Goal: Transaction & Acquisition: Obtain resource

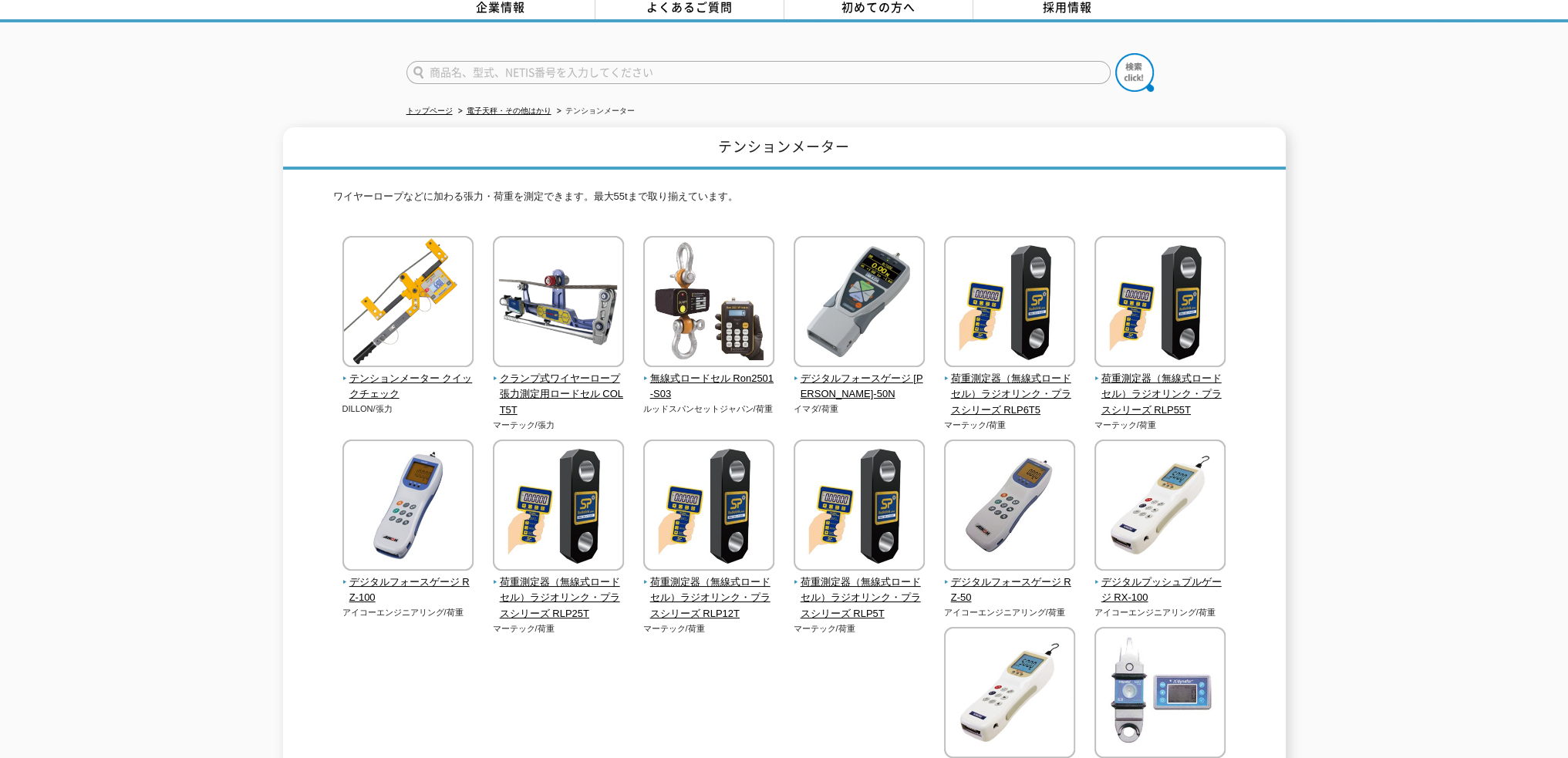
scroll to position [154, 0]
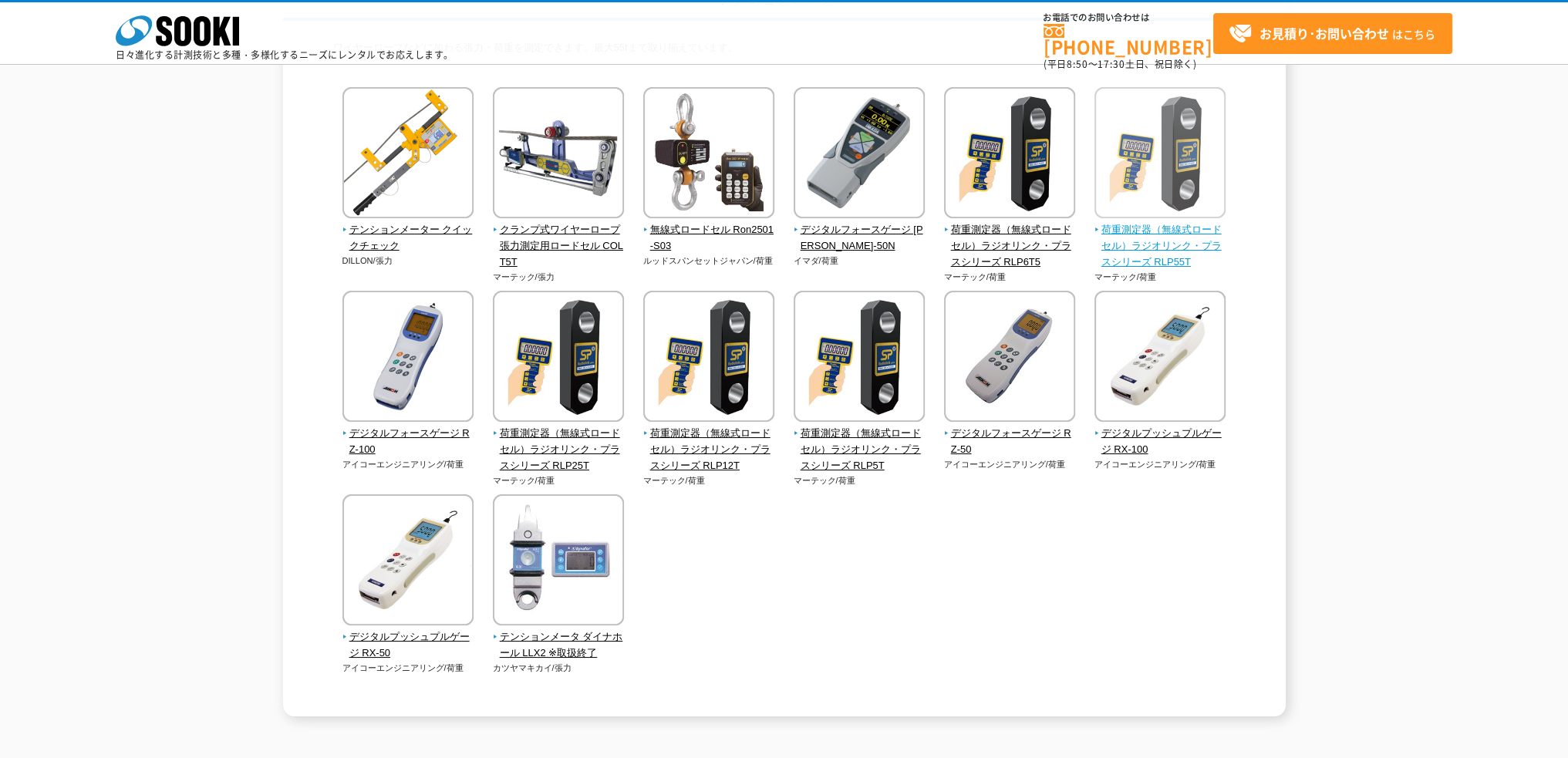
click at [1155, 250] on span "荷重測定器（無線式ロードセル）ラジオリンク・プラスシリーズ RLP55T" at bounding box center [1161, 245] width 132 height 48
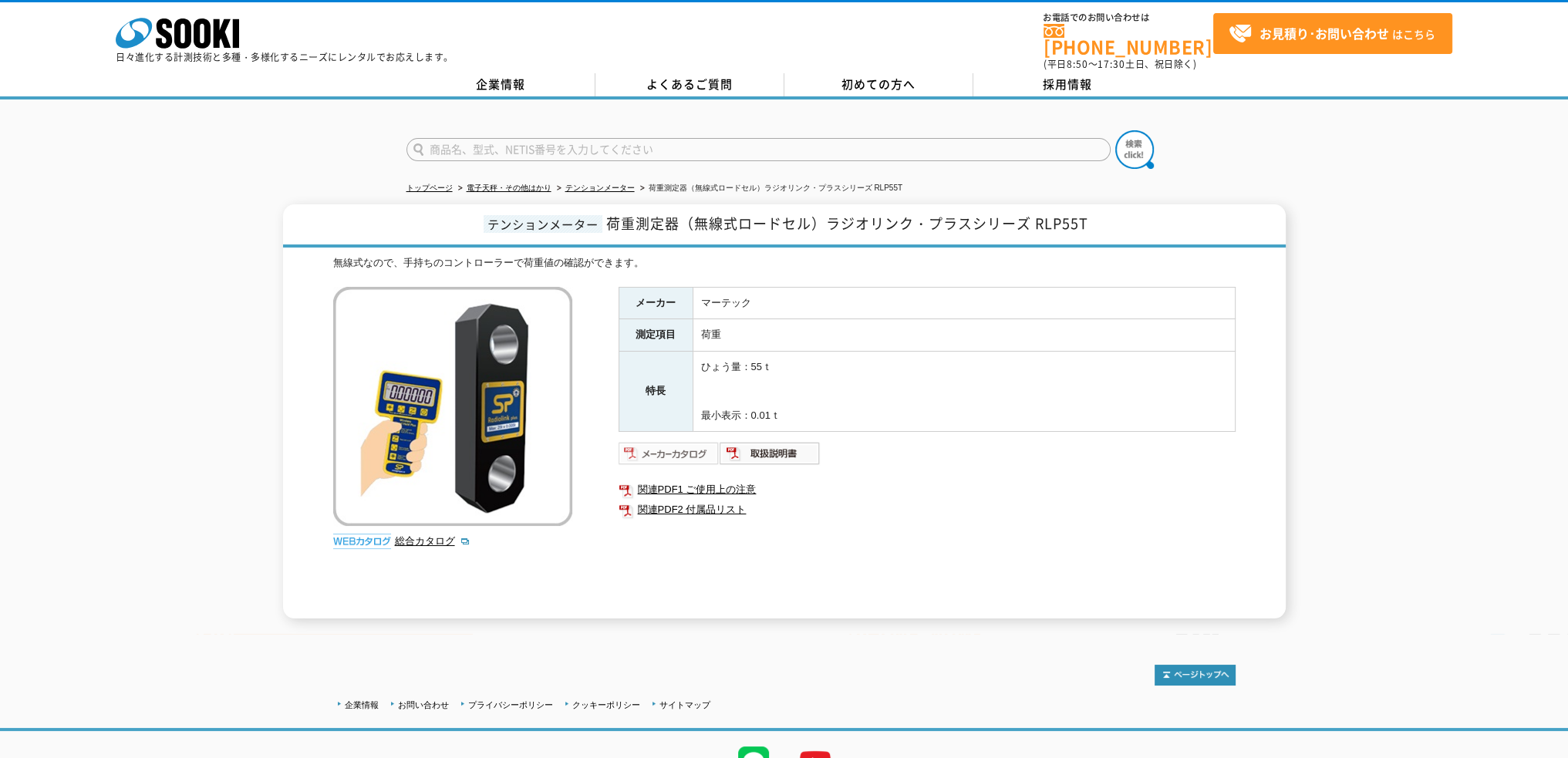
click at [672, 448] on img at bounding box center [669, 453] width 101 height 24
